Goal: Task Accomplishment & Management: Use online tool/utility

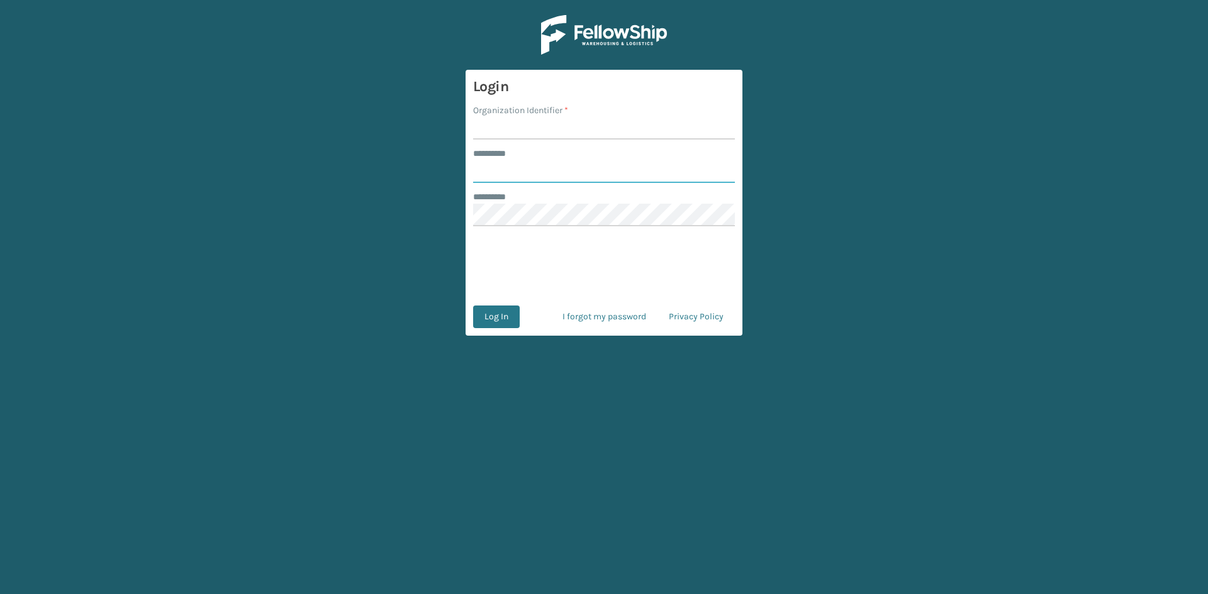
type input "********"
click at [523, 123] on input "Organization Identifier *" at bounding box center [604, 128] width 262 height 23
type input "SleepGeekz Warehouse"
click at [490, 319] on button "Log In" at bounding box center [496, 317] width 47 height 23
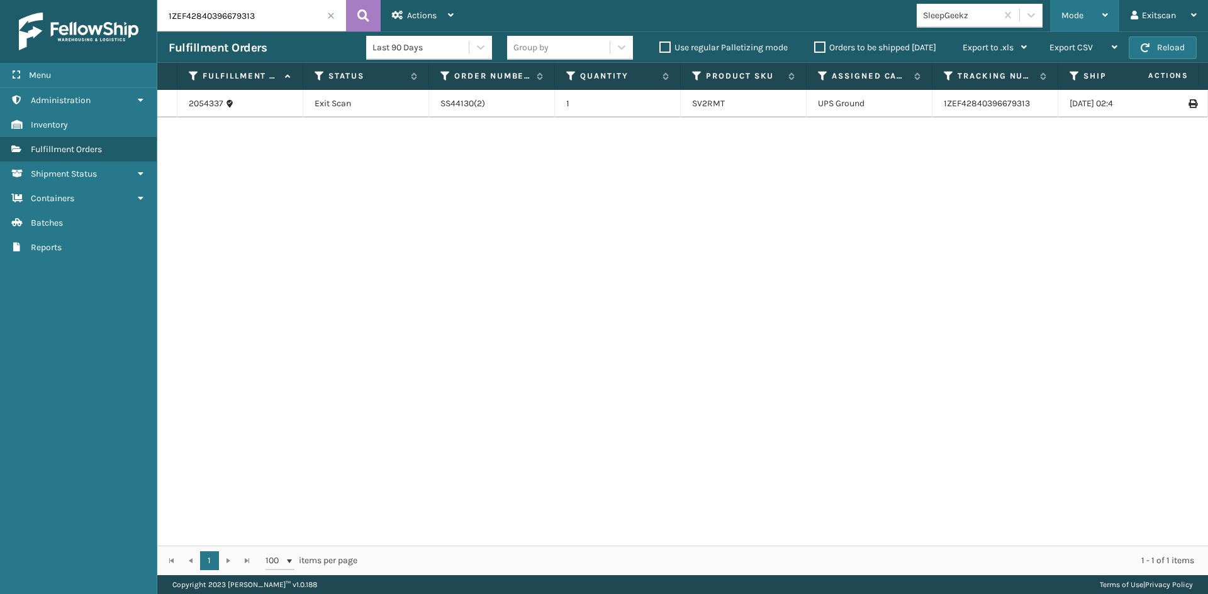
click at [1086, 14] on div "Mode" at bounding box center [1084, 15] width 47 height 31
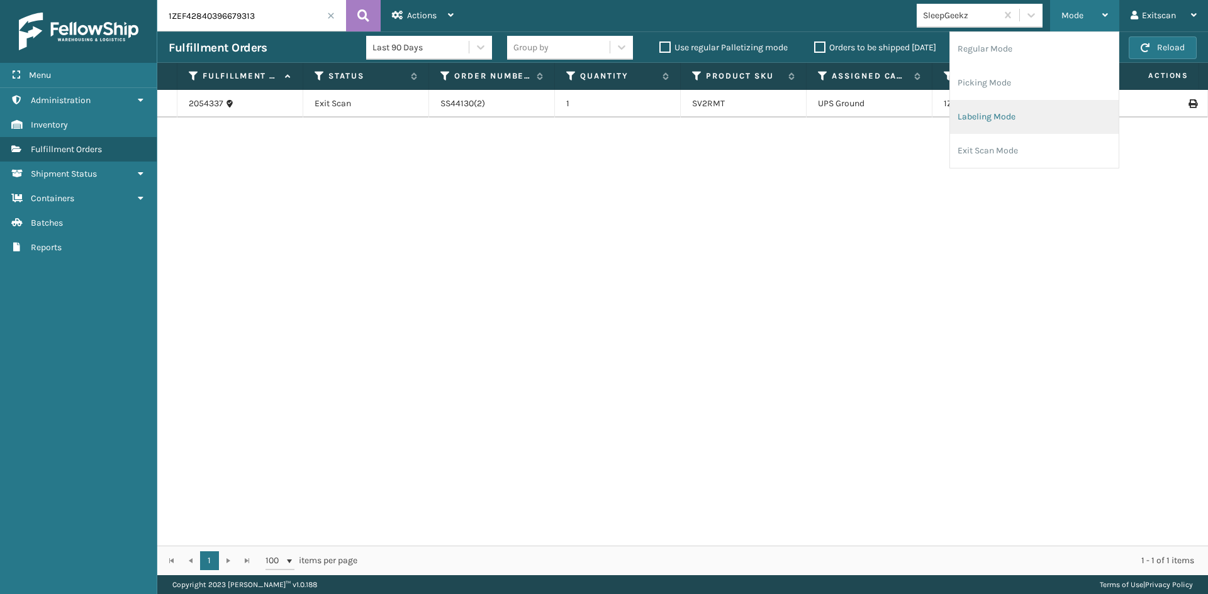
click at [1034, 112] on li "Labeling Mode" at bounding box center [1034, 117] width 169 height 34
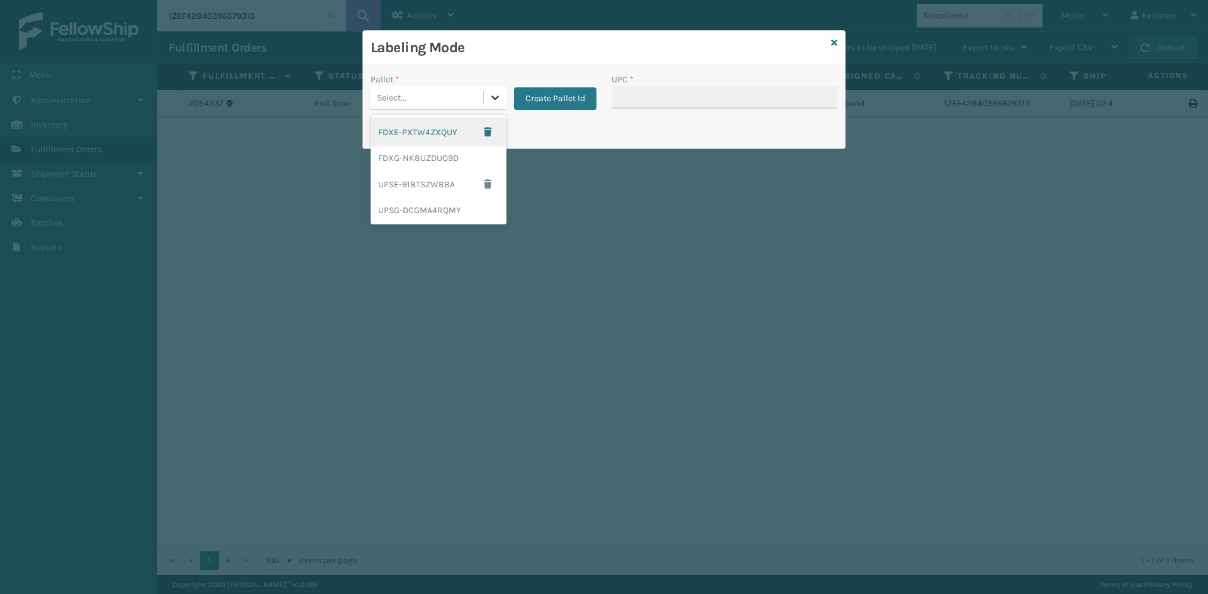
click at [494, 98] on icon at bounding box center [495, 97] width 13 height 13
click at [462, 219] on div "UPSG-DCGMA4RQMY" at bounding box center [439, 210] width 136 height 23
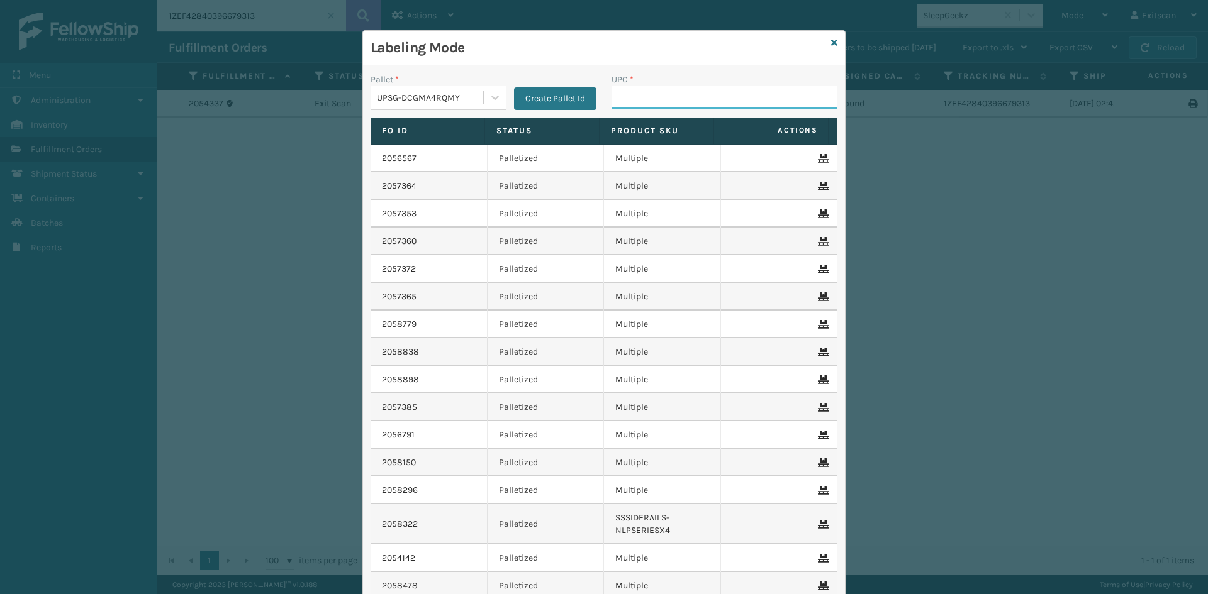
click at [715, 101] on input "UPC *" at bounding box center [724, 97] width 226 height 23
type input "SSSIDERAILS-NLPSERIESX4"
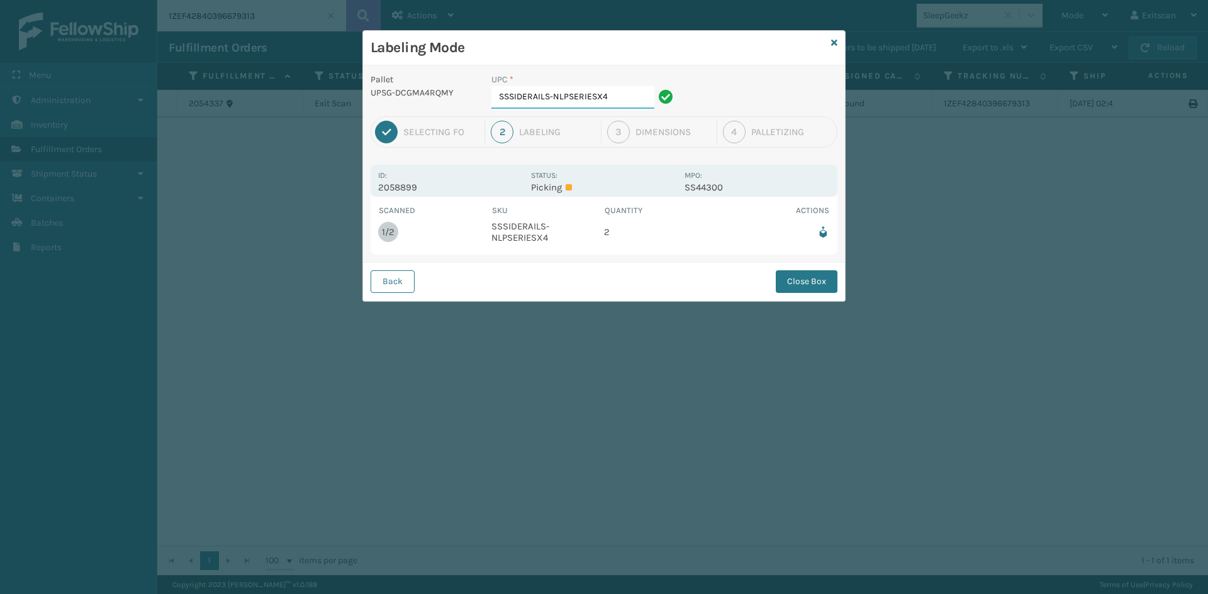
click at [615, 103] on input "SSSIDERAILS-NLPSERIESX4" at bounding box center [572, 97] width 163 height 23
click at [815, 286] on button "Close Box" at bounding box center [807, 282] width 62 height 23
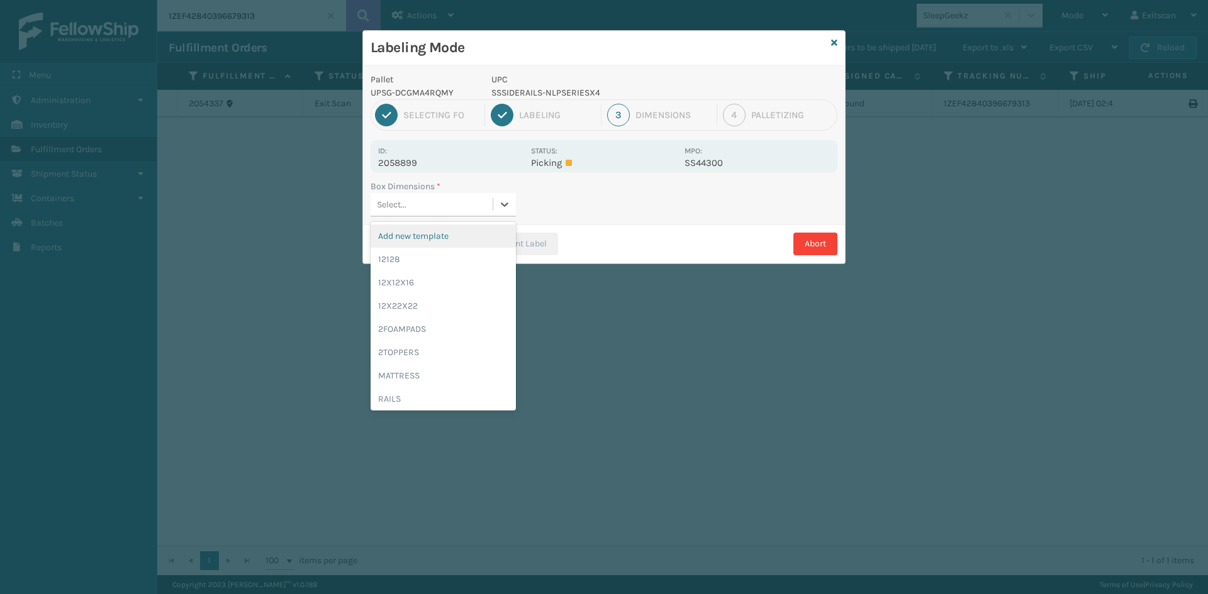
click at [482, 207] on div "Select..." at bounding box center [432, 204] width 122 height 21
click at [465, 260] on div "12128" at bounding box center [443, 259] width 145 height 23
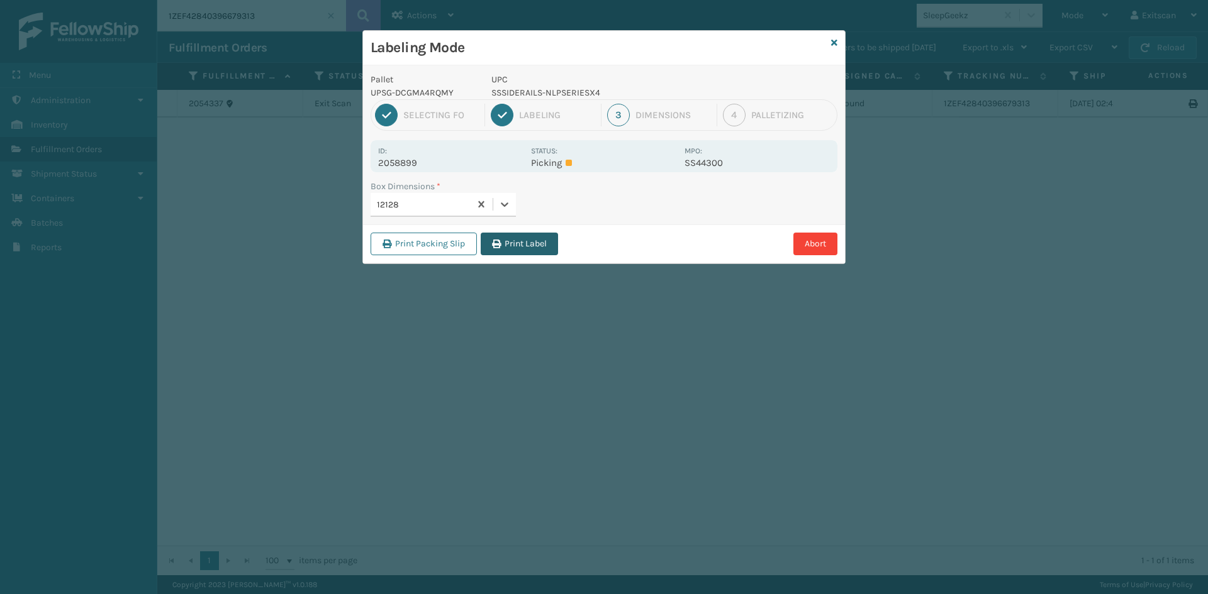
click at [505, 246] on button "Print Label" at bounding box center [519, 244] width 77 height 23
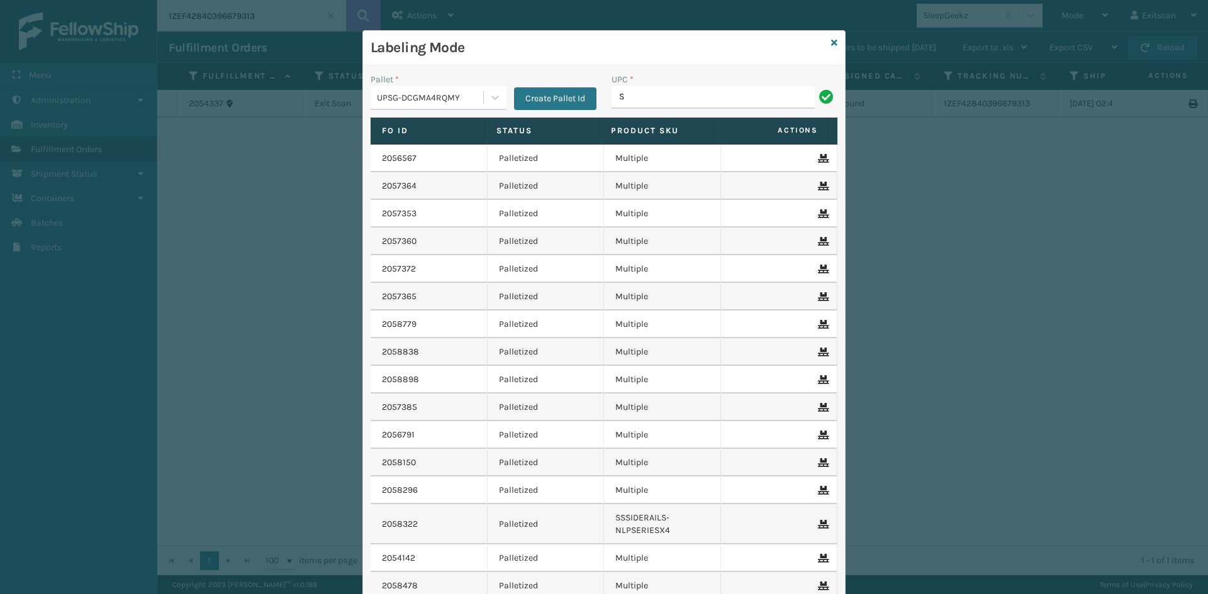
type input "SSSIDERAILS-NLPSERIESX4"
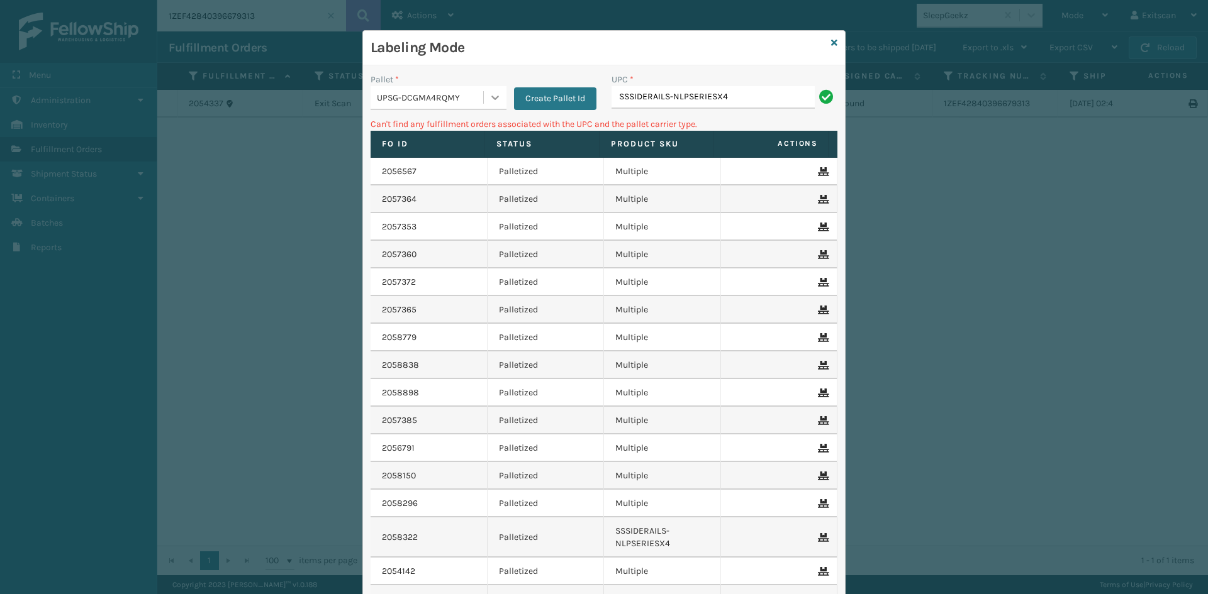
click at [489, 94] on icon at bounding box center [495, 97] width 13 height 13
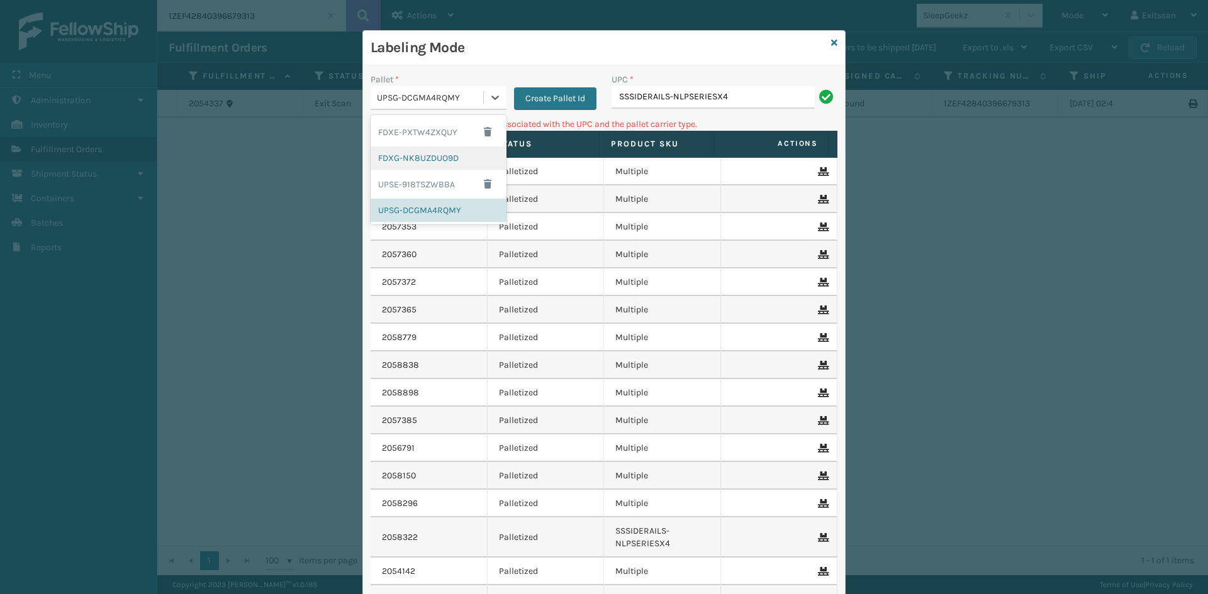
click at [466, 162] on div "FDXG-NK8UZDUO9D" at bounding box center [439, 158] width 136 height 23
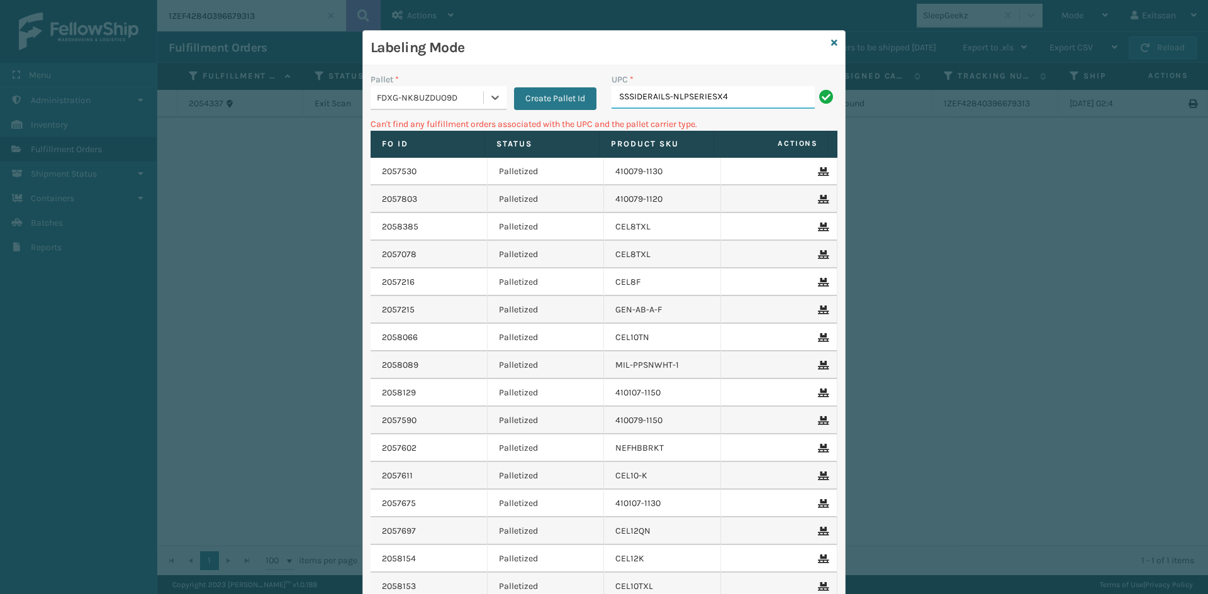
drag, startPoint x: 792, startPoint y: 101, endPoint x: 784, endPoint y: 106, distance: 9.9
click at [792, 101] on input "SSSIDERAILS-NLPSERIESX4" at bounding box center [712, 97] width 203 height 23
